Goal: Transaction & Acquisition: Obtain resource

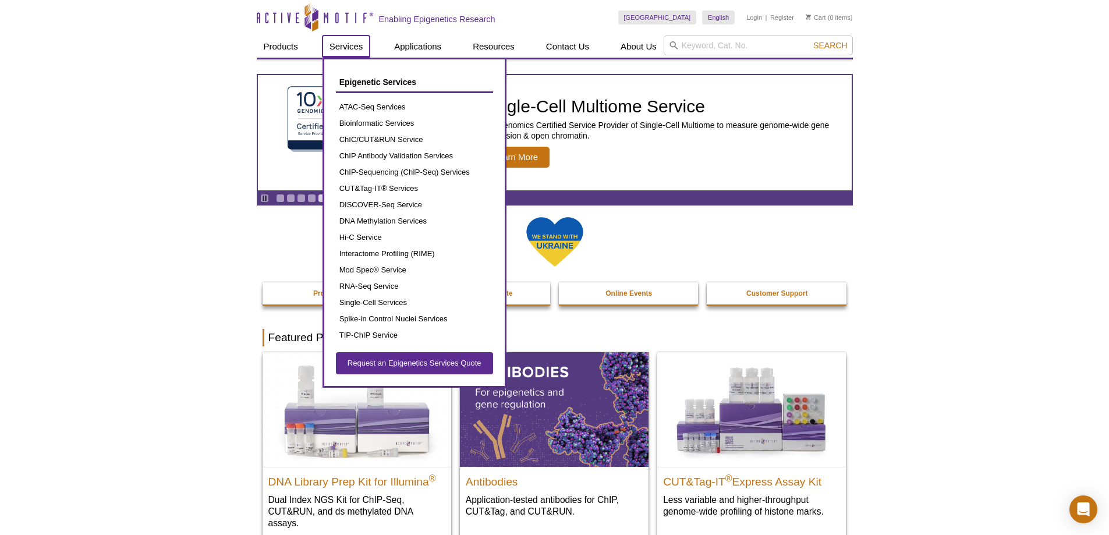
click at [348, 45] on link "Services" at bounding box center [347, 47] width 48 height 22
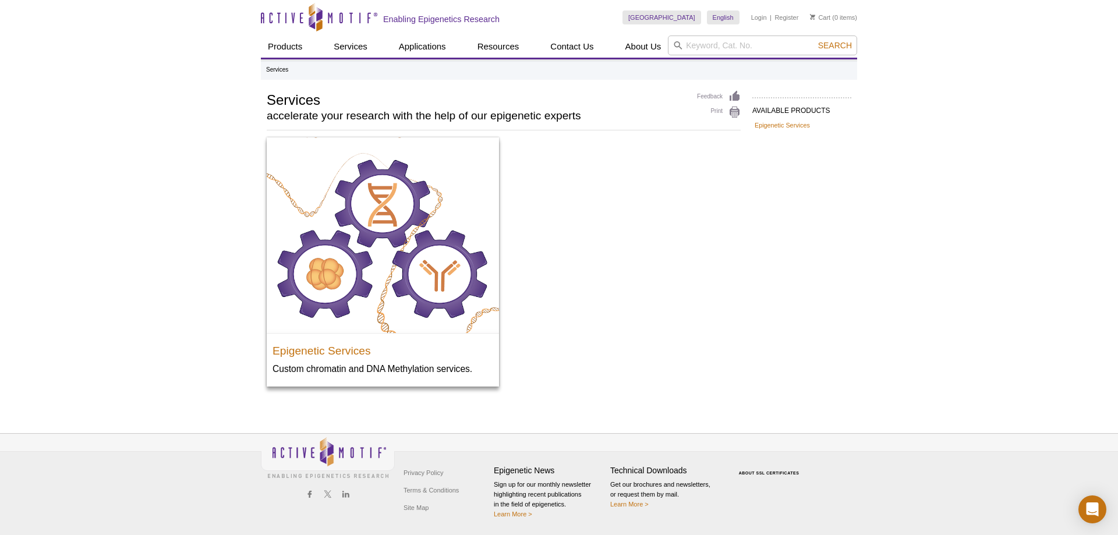
click at [176, 52] on div "Active Motif Logo Enabling Epigenetics Research 0 Search Skip to content Active…" at bounding box center [559, 267] width 1118 height 535
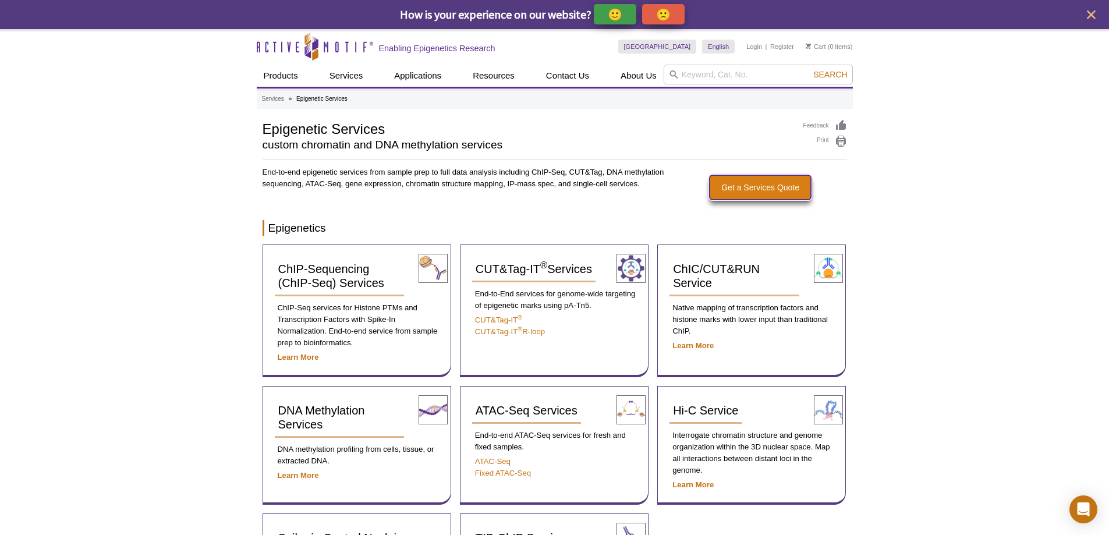
click at [774, 192] on link "Get a Services Quote" at bounding box center [760, 187] width 101 height 24
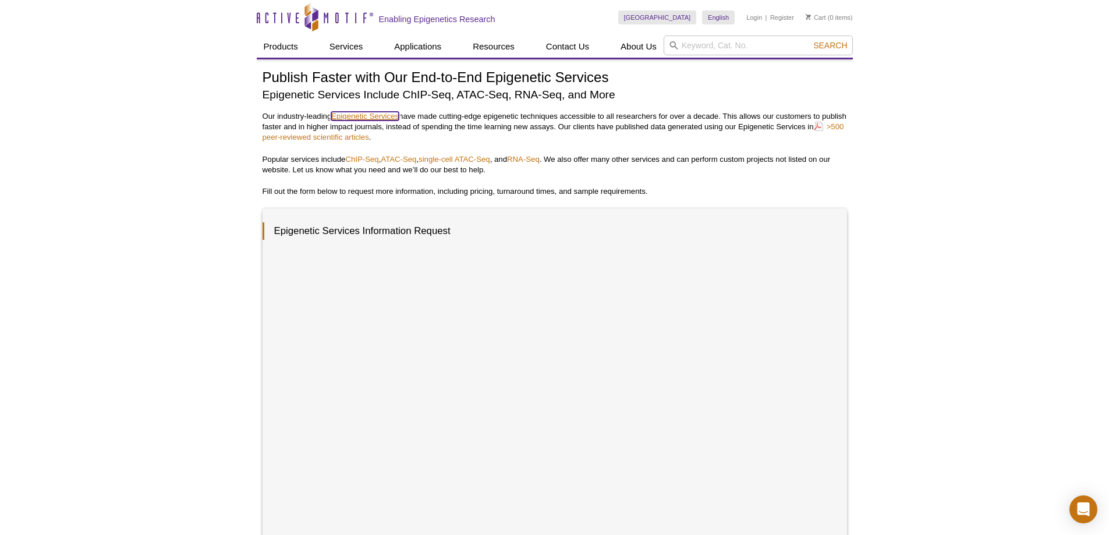
click at [381, 112] on link "Epigenetic Services" at bounding box center [365, 116] width 68 height 9
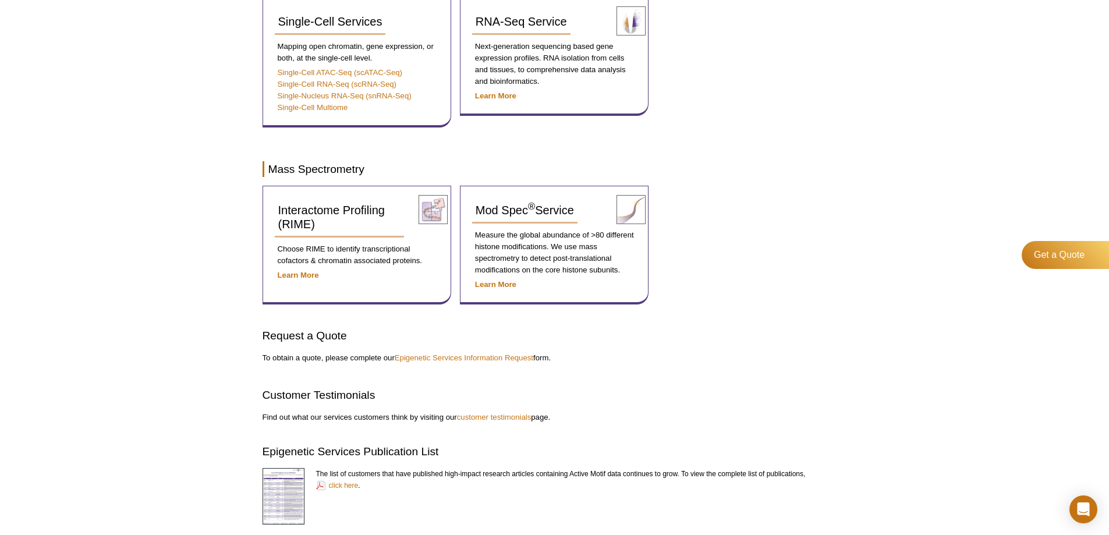
scroll to position [1135, 0]
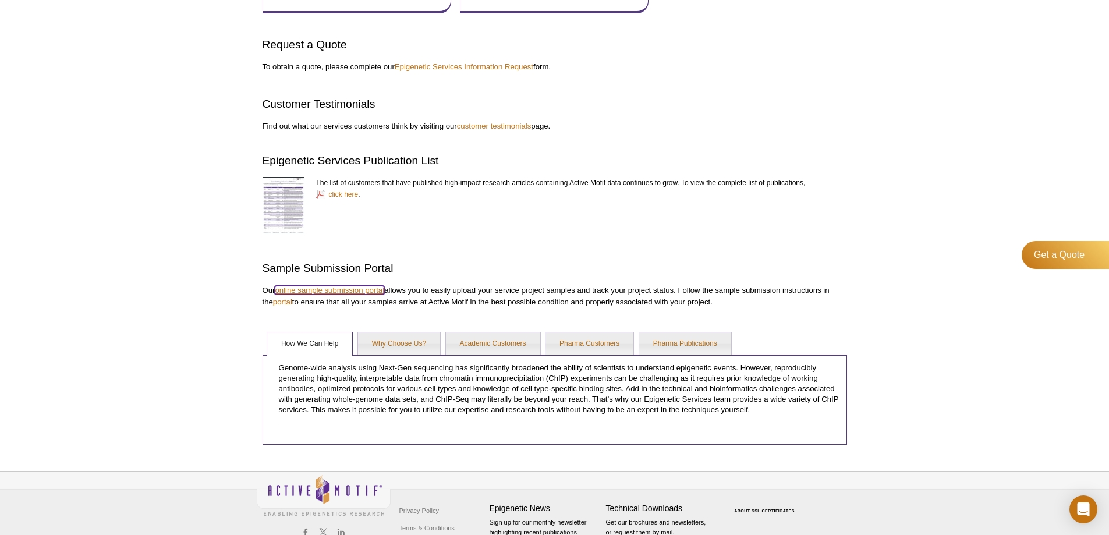
click at [374, 290] on link "online sample submission portal" at bounding box center [329, 290] width 109 height 9
